Goal: Check status: Check status

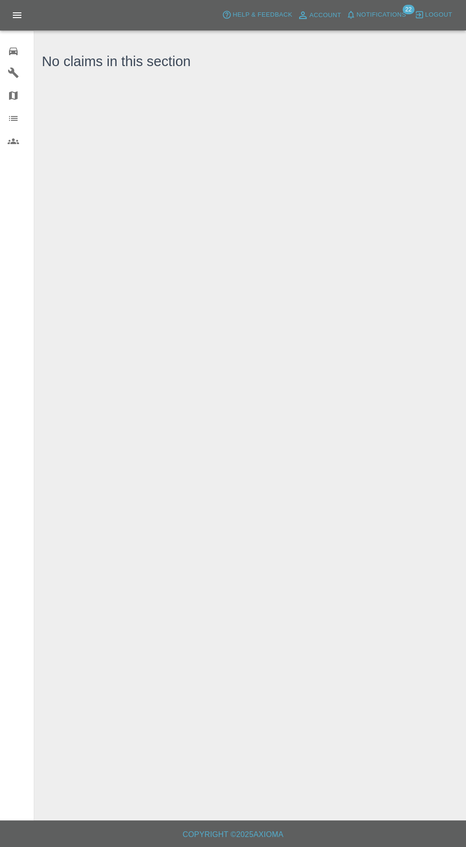
click at [20, 62] on link "Garages" at bounding box center [17, 72] width 34 height 23
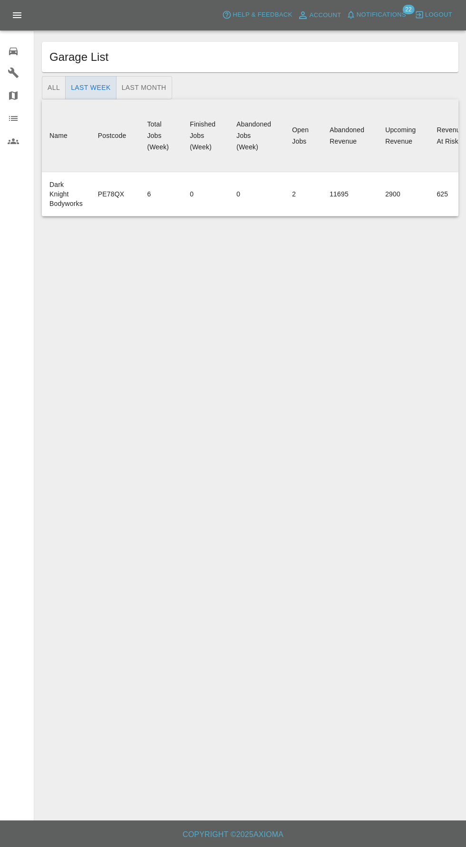
click at [22, 51] on div "0" at bounding box center [21, 50] width 27 height 14
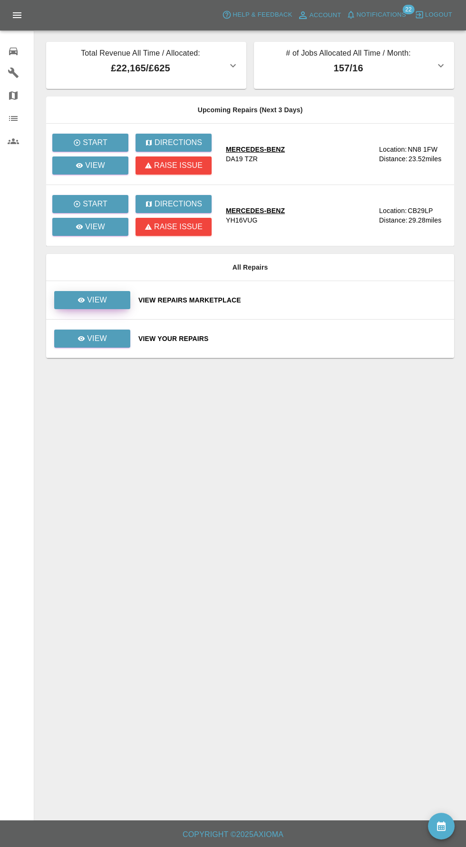
click at [117, 295] on link "View" at bounding box center [92, 300] width 76 height 18
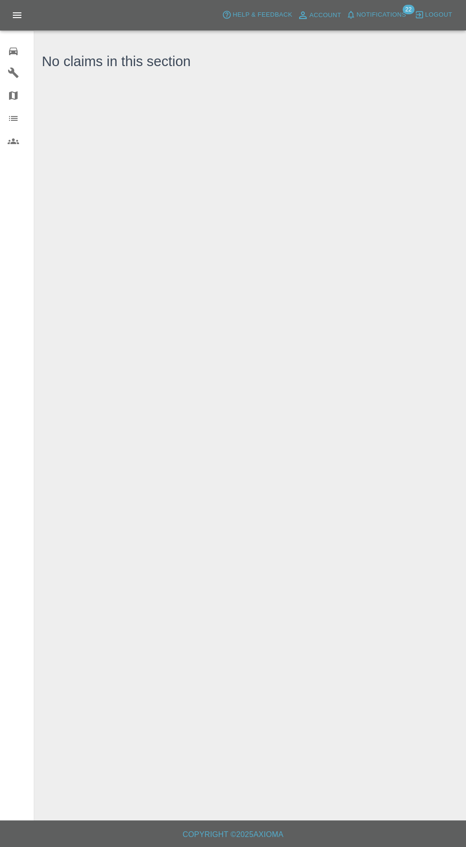
click at [406, 19] on span "Notifications" at bounding box center [381, 15] width 49 height 11
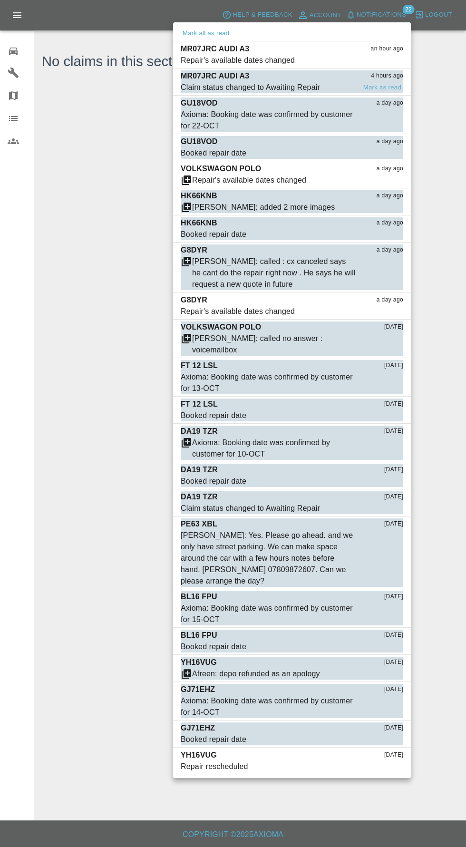
click at [321, 85] on span "Claim status changed to Awaiting Repair" at bounding box center [268, 87] width 175 height 11
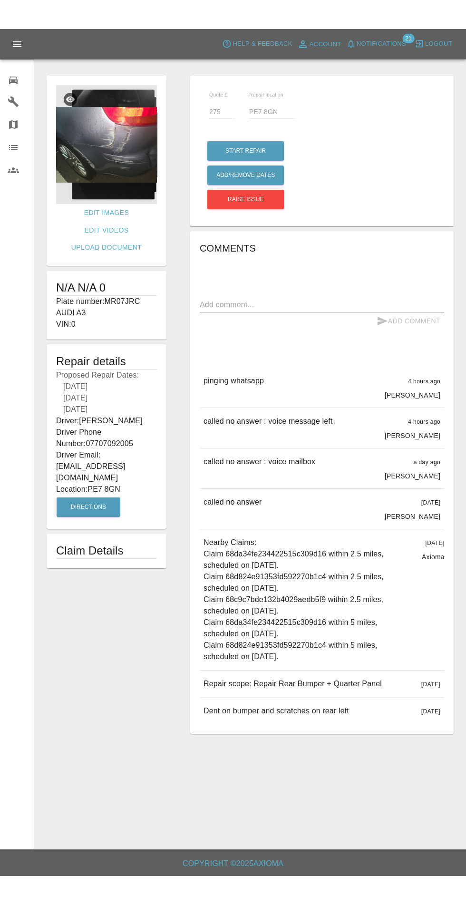
scroll to position [19, 0]
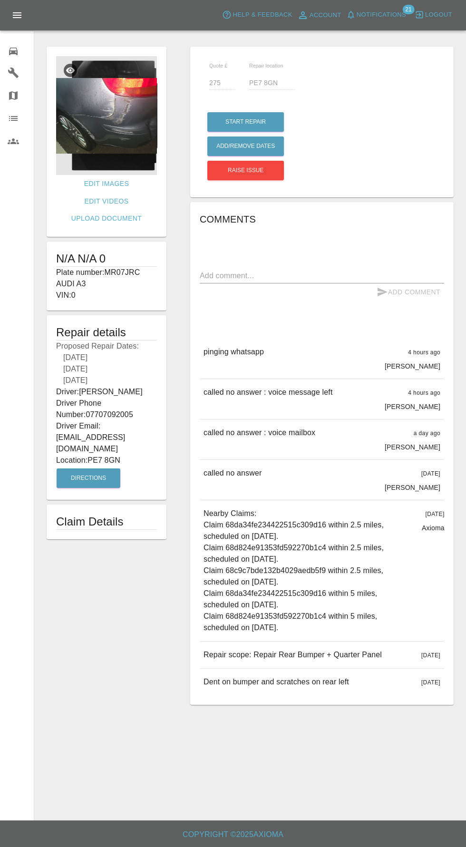
click at [13, 51] on icon at bounding box center [13, 52] width 9 height 8
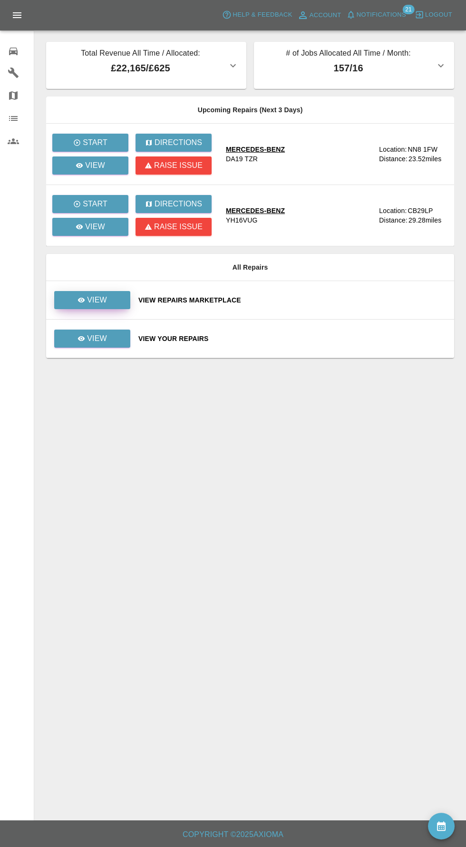
click at [111, 291] on link "View" at bounding box center [92, 300] width 76 height 18
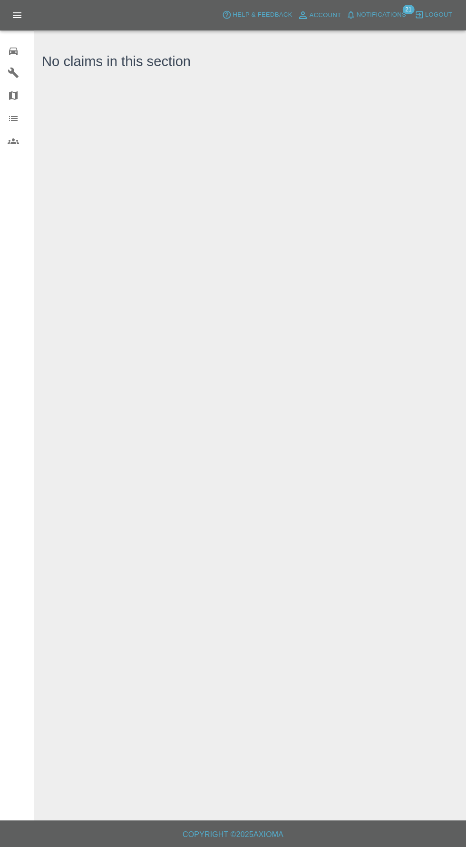
click at [400, 16] on span "Notifications" at bounding box center [381, 15] width 49 height 11
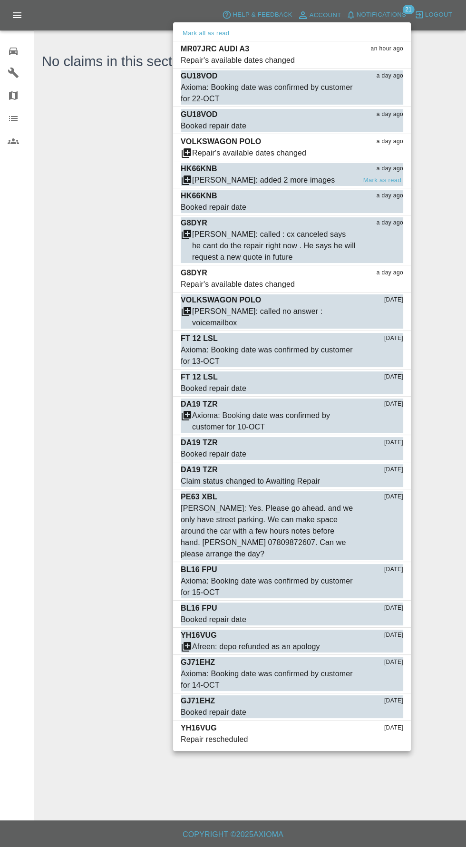
click at [294, 181] on div "[PERSON_NAME]: added 2 more images" at bounding box center [263, 180] width 143 height 11
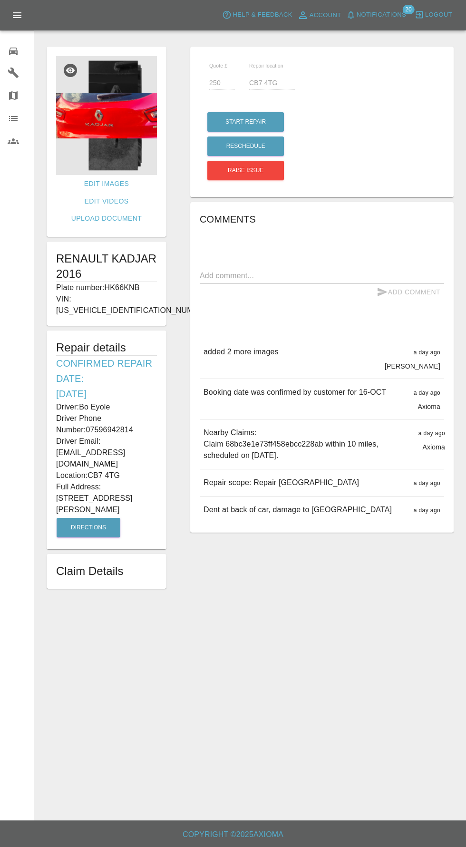
click at [116, 87] on img at bounding box center [106, 115] width 101 height 119
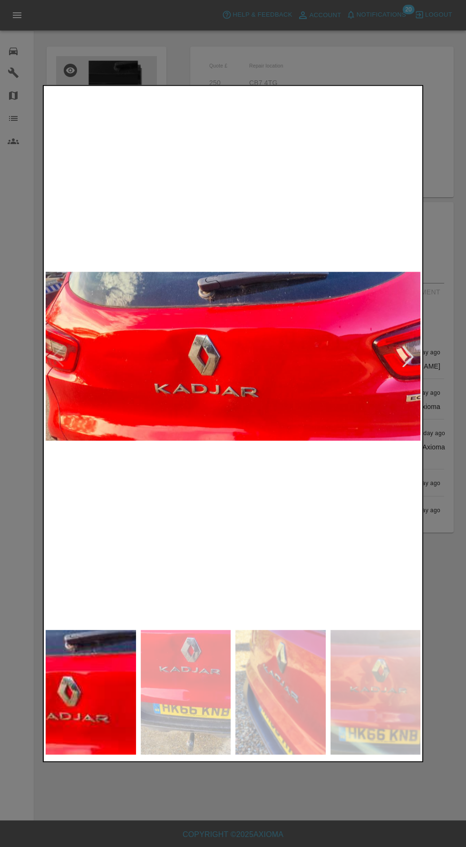
click at [285, 394] on img at bounding box center [233, 357] width 375 height 538
click at [402, 361] on div at bounding box center [408, 356] width 21 height 21
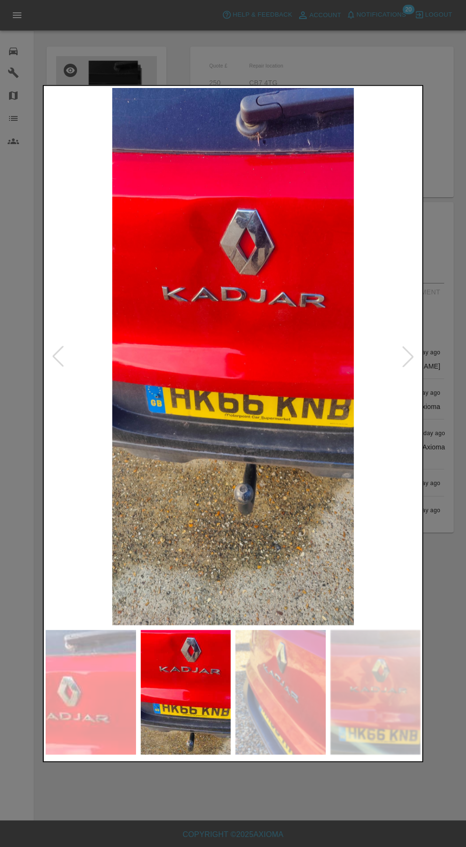
click at [407, 361] on div at bounding box center [408, 356] width 21 height 21
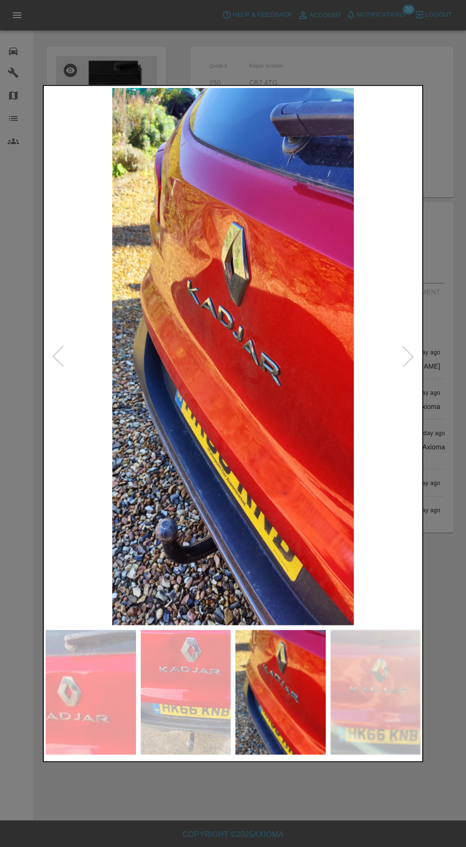
click at [415, 353] on div at bounding box center [408, 356] width 21 height 21
